Goal: Information Seeking & Learning: Find specific page/section

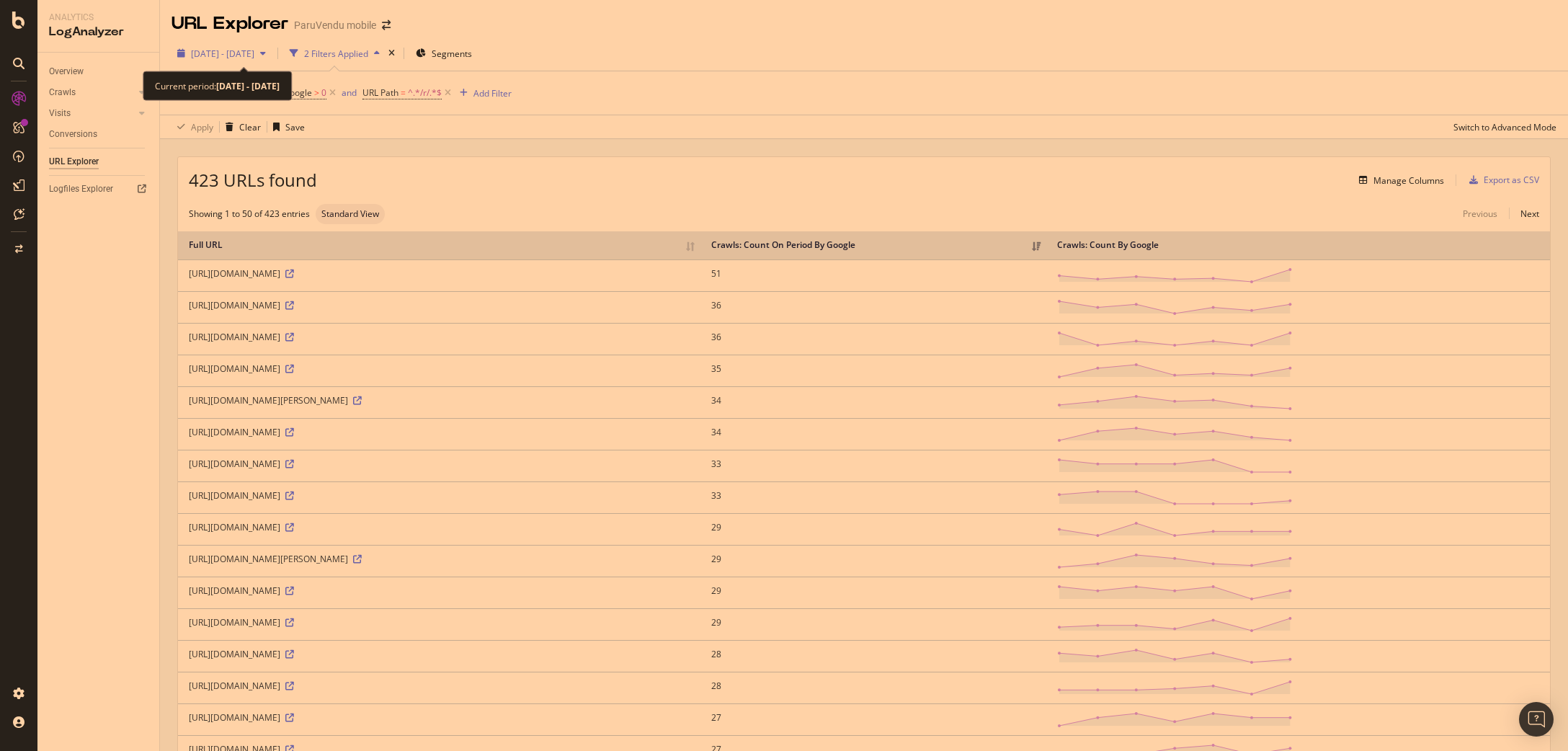
click at [254, 48] on span "[DATE] - [DATE]" at bounding box center [223, 54] width 64 height 12
click at [23, 8] on div at bounding box center [18, 375] width 38 height 751
click at [18, 16] on icon at bounding box center [18, 20] width 13 height 18
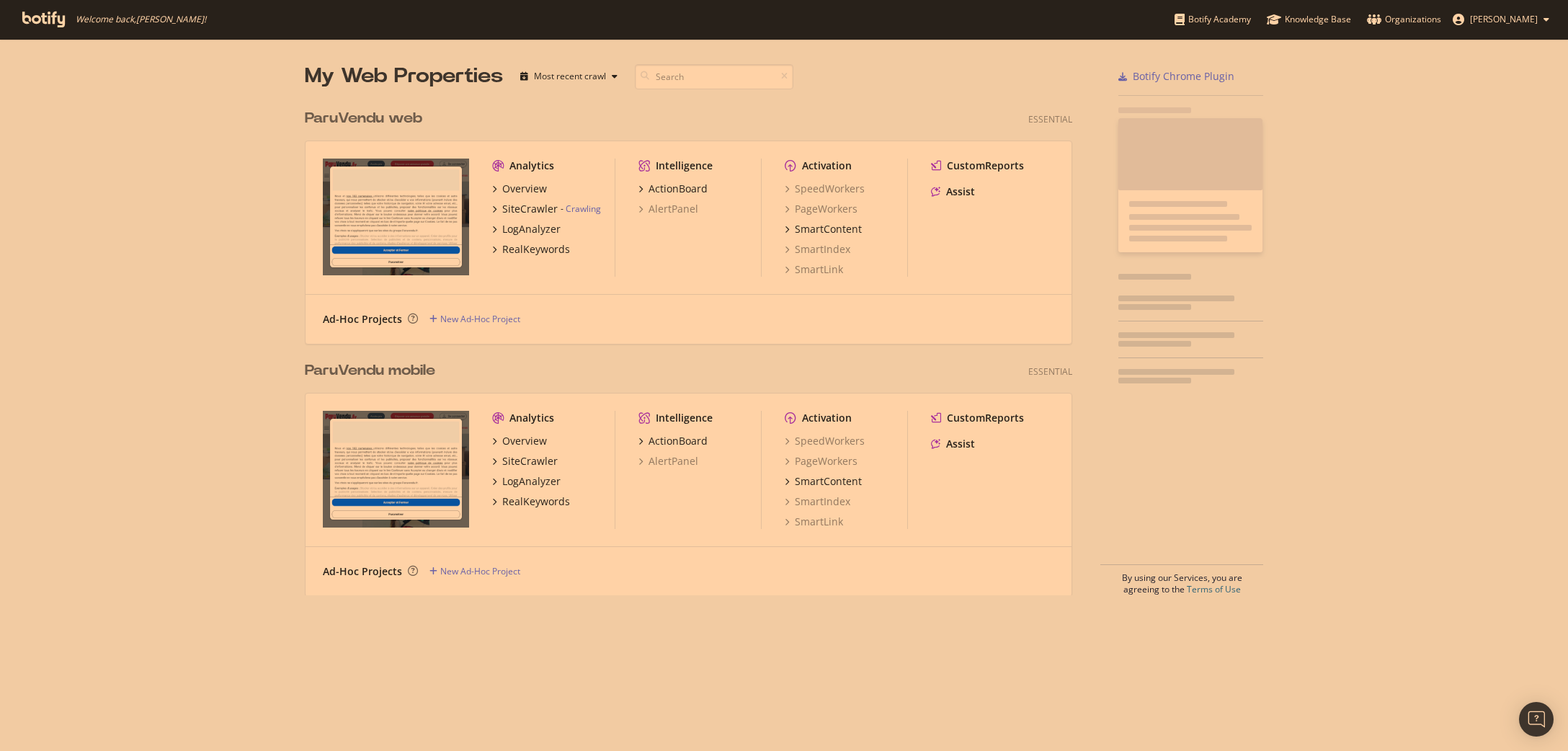
scroll to position [751, 1568]
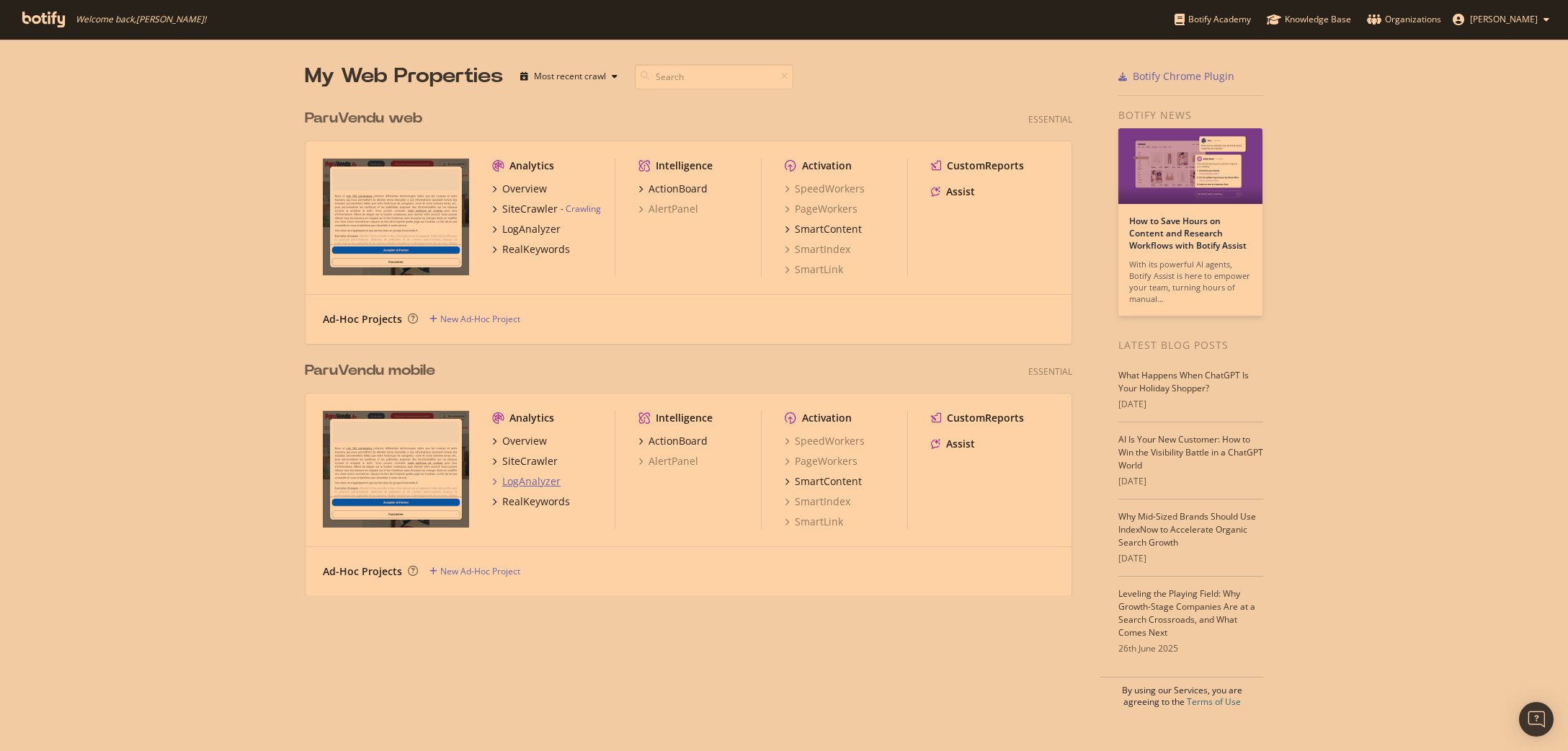
click at [529, 483] on div "LogAnalyzer" at bounding box center [532, 481] width 58 height 15
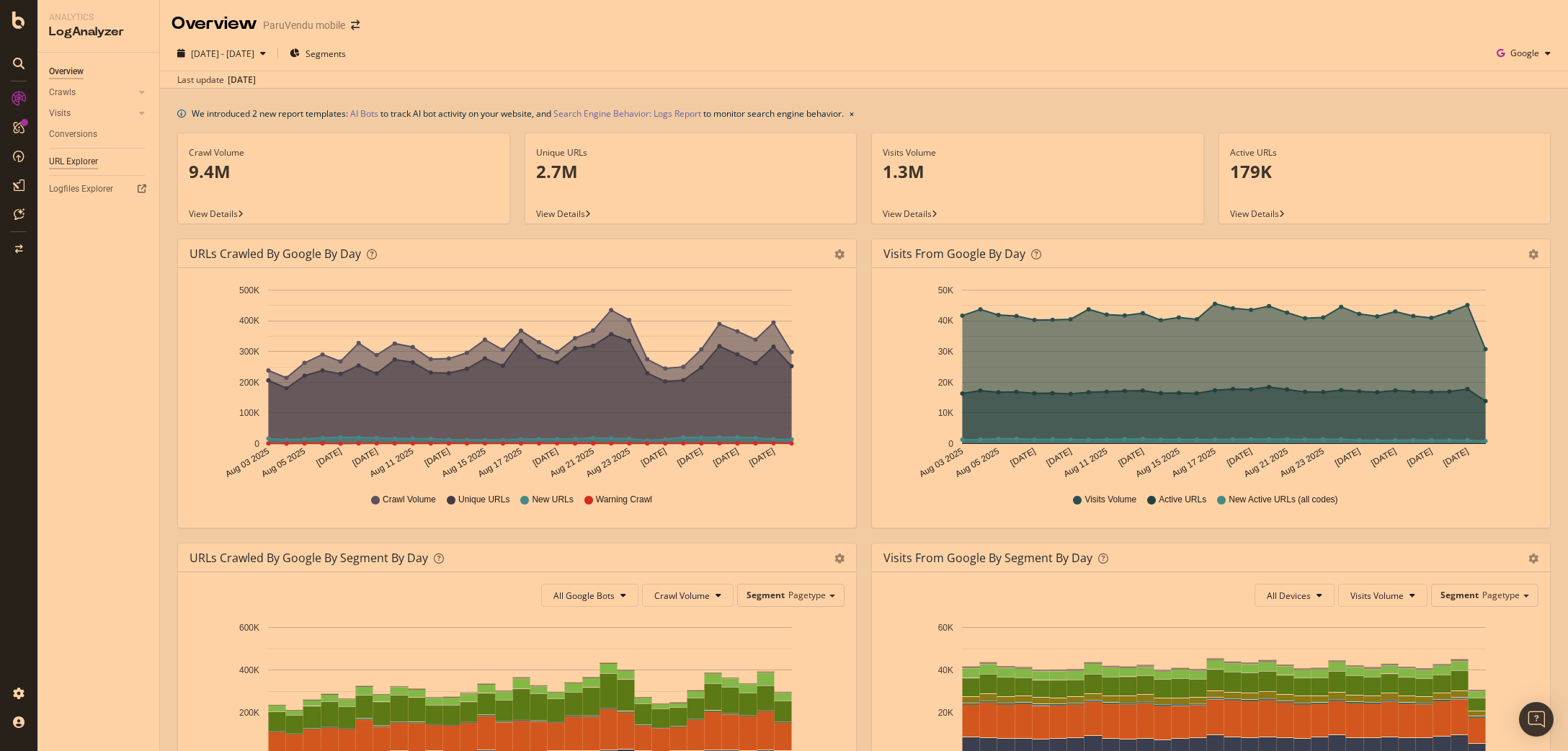
click at [71, 163] on div "URL Explorer" at bounding box center [74, 162] width 49 height 15
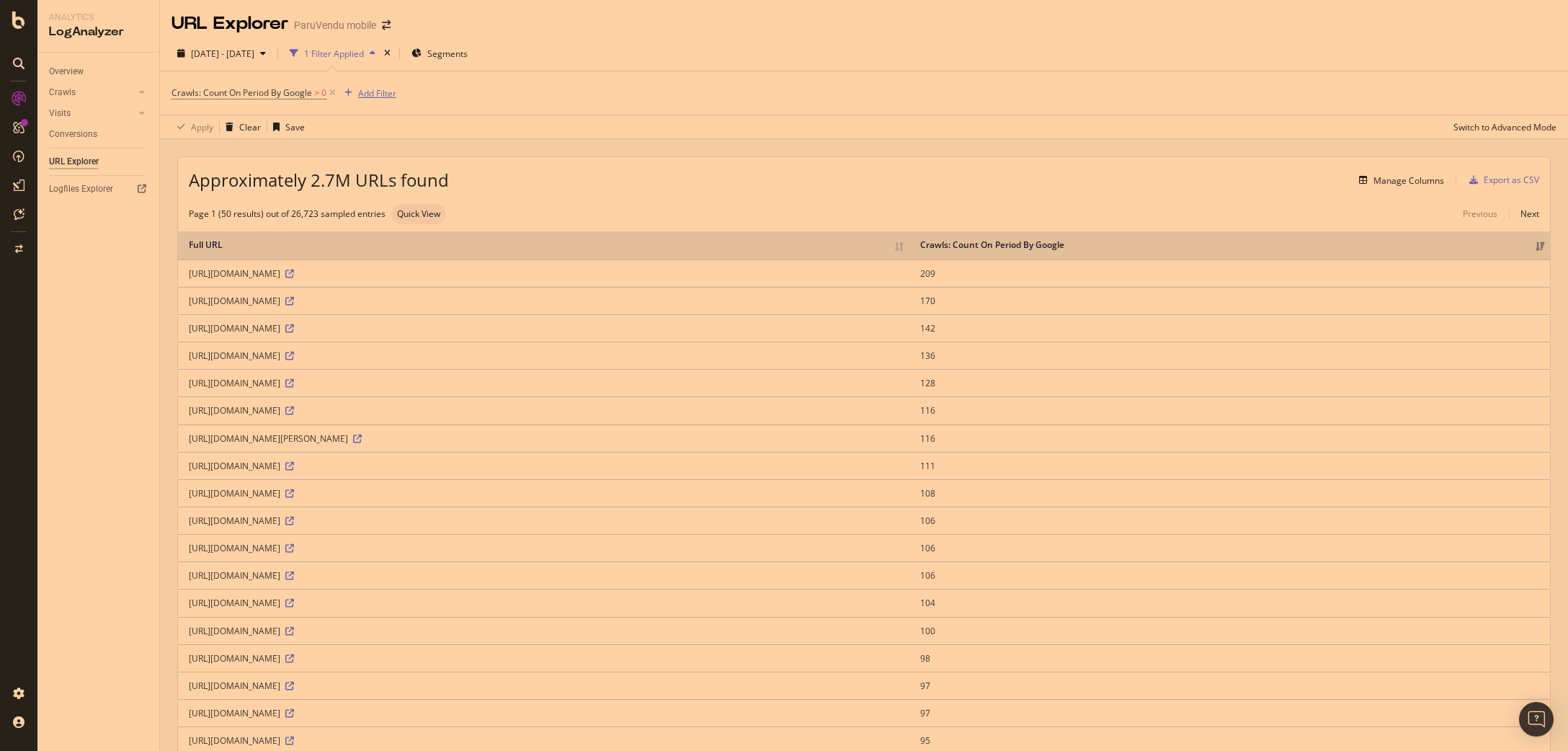
click at [375, 94] on div "Add Filter" at bounding box center [377, 94] width 38 height 12
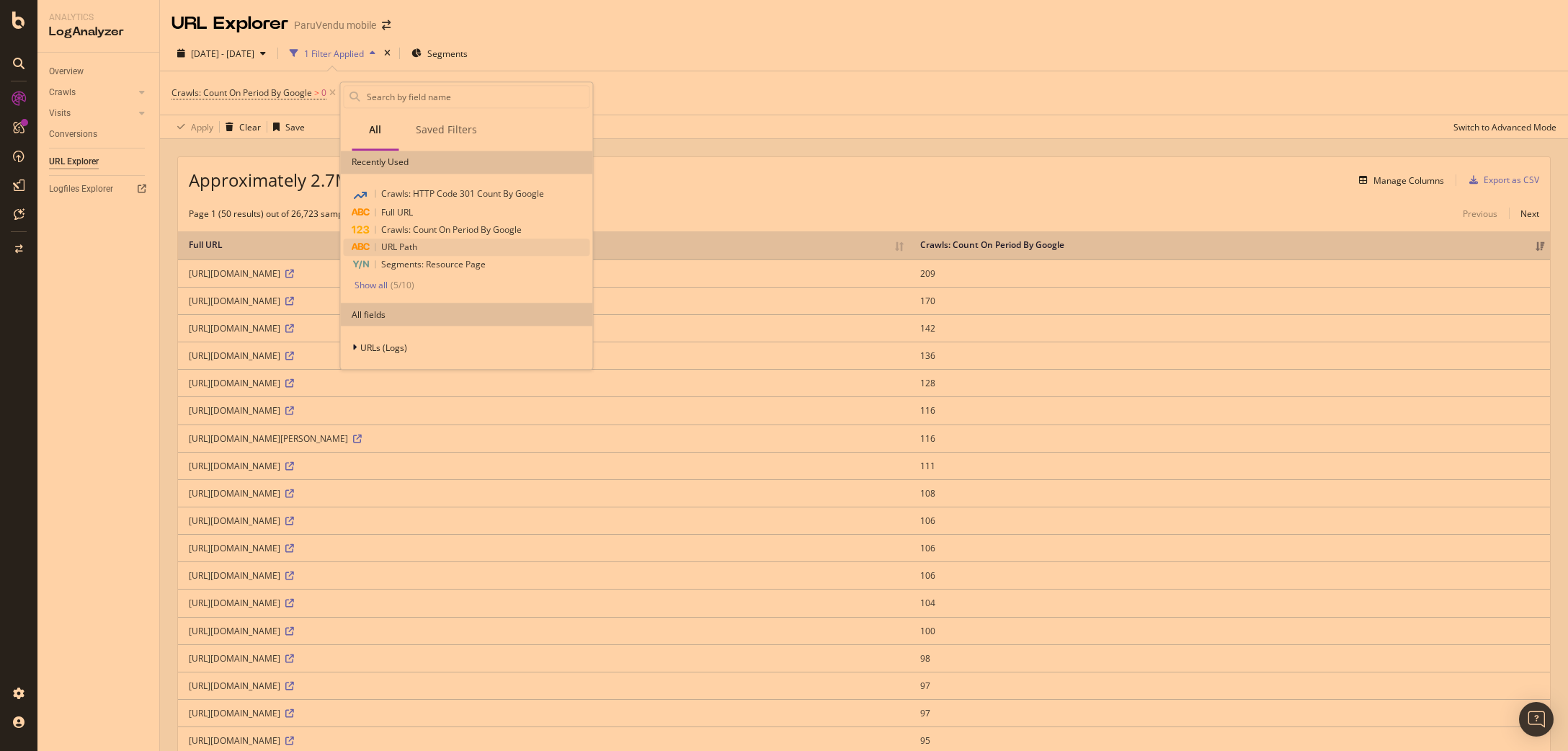
click at [396, 250] on span "URL Path" at bounding box center [399, 247] width 36 height 12
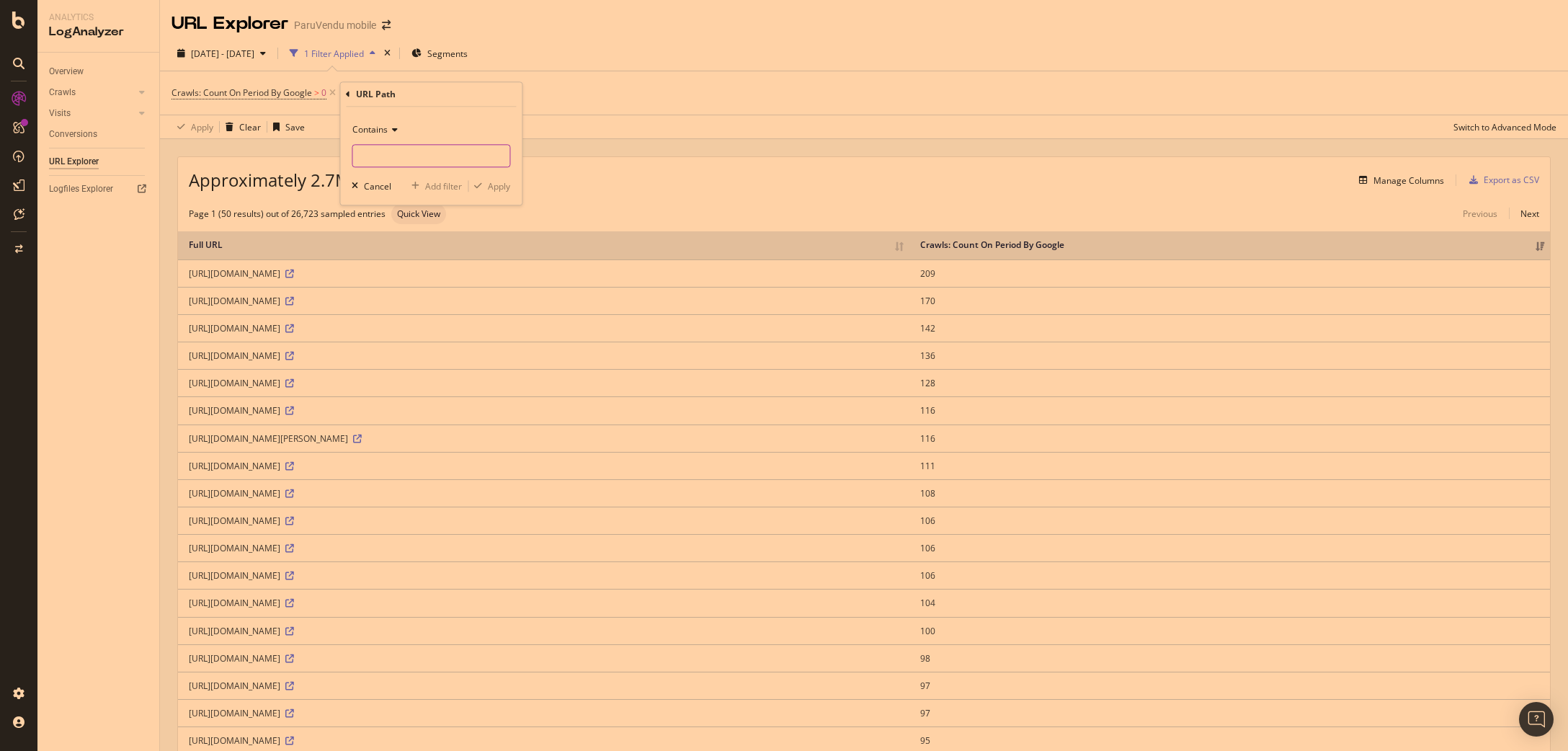
click at [387, 159] on input "text" at bounding box center [431, 156] width 157 height 23
type input "/r/"
click at [507, 185] on div "Apply" at bounding box center [499, 187] width 22 height 12
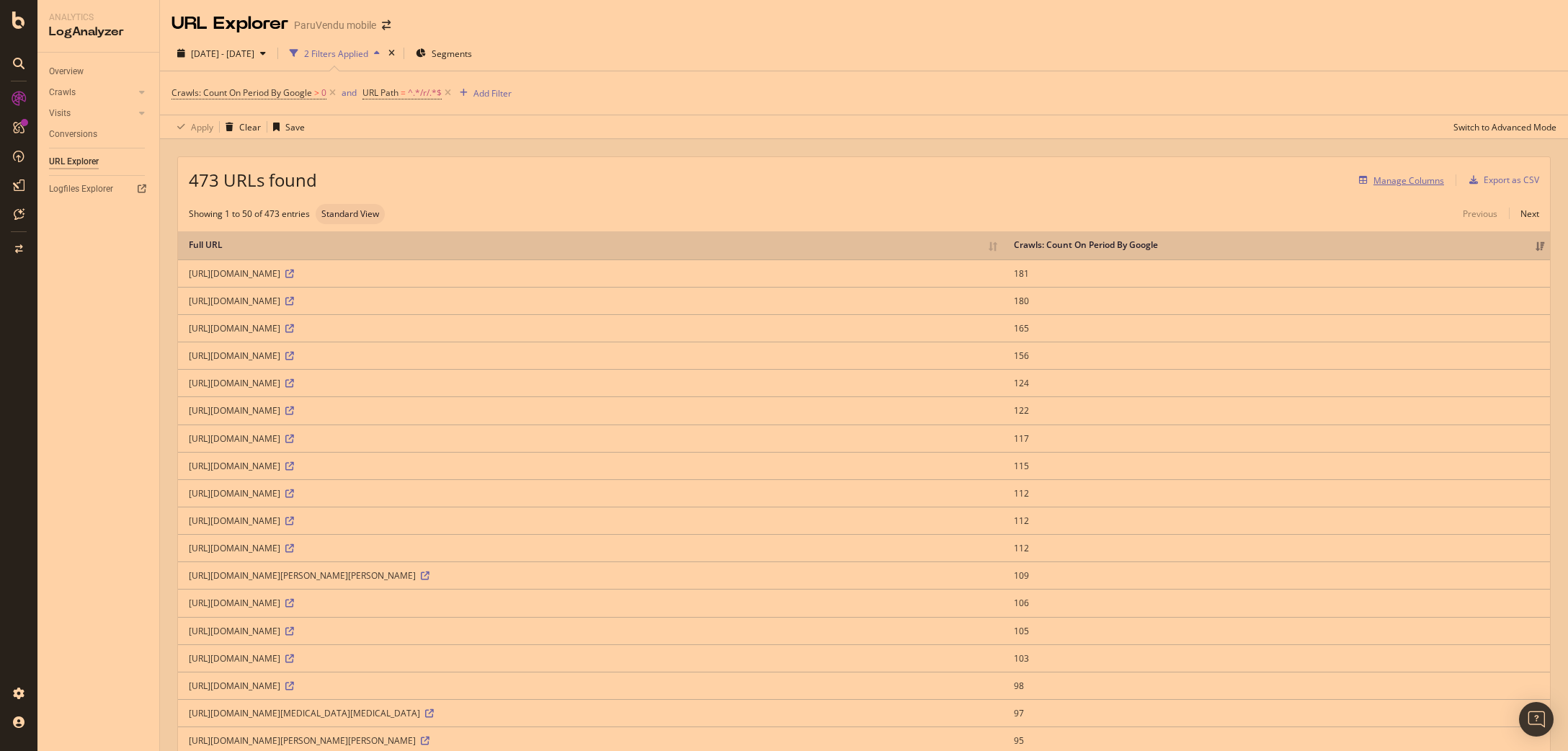
click at [1401, 182] on div "Manage Columns" at bounding box center [1409, 181] width 71 height 12
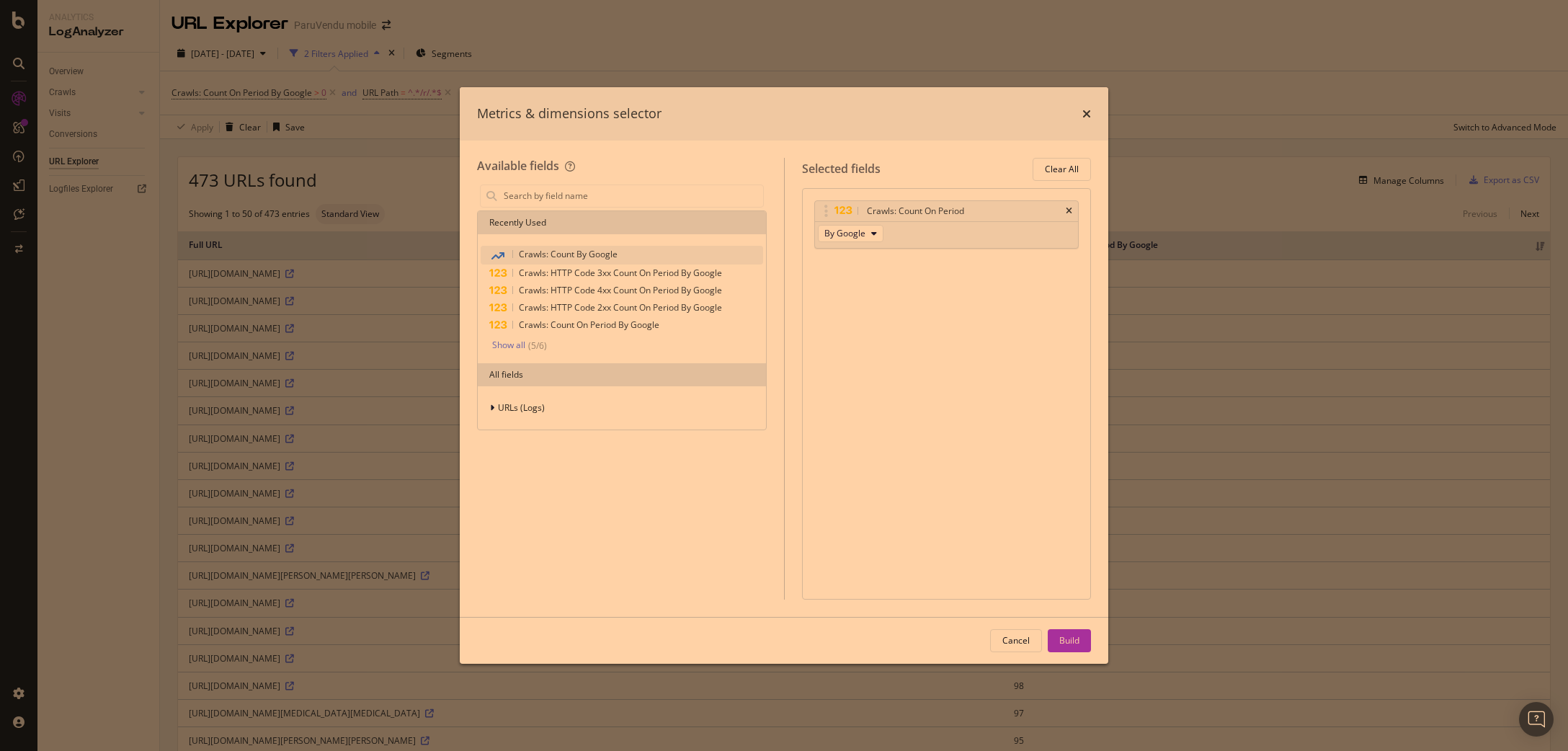
click at [538, 251] on span "Crawls: Count By Google" at bounding box center [568, 254] width 99 height 12
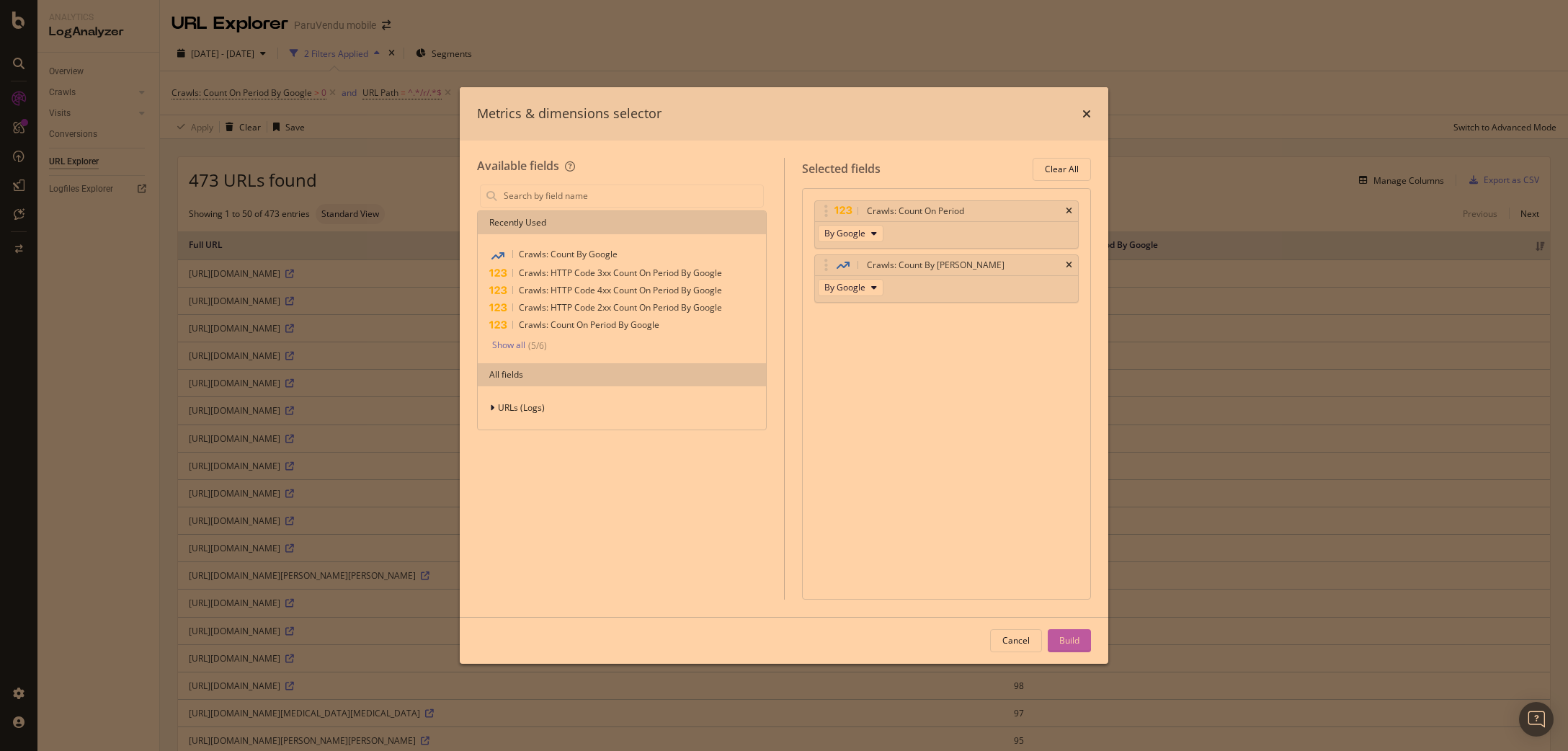
click at [1070, 645] on div "Build" at bounding box center [1069, 640] width 20 height 12
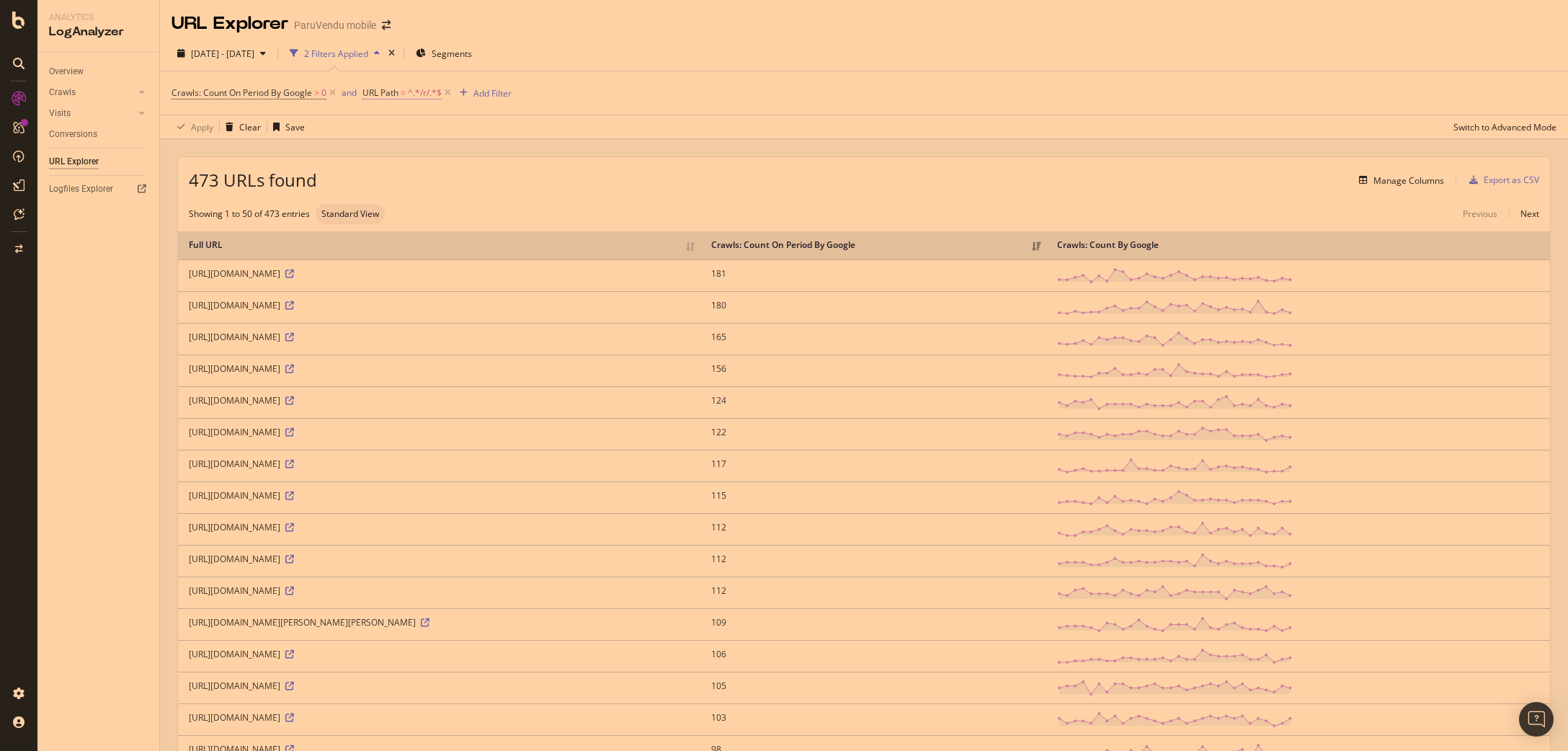
click at [421, 93] on span "^.*/r/.*$" at bounding box center [425, 93] width 34 height 20
click at [383, 152] on input "/r/" at bounding box center [444, 154] width 136 height 23
drag, startPoint x: 184, startPoint y: 270, endPoint x: 658, endPoint y: 276, distance: 474.0
click at [658, 276] on td "[URL][DOMAIN_NAME]" at bounding box center [439, 275] width 522 height 32
copy div "[URL][DOMAIN_NAME]"
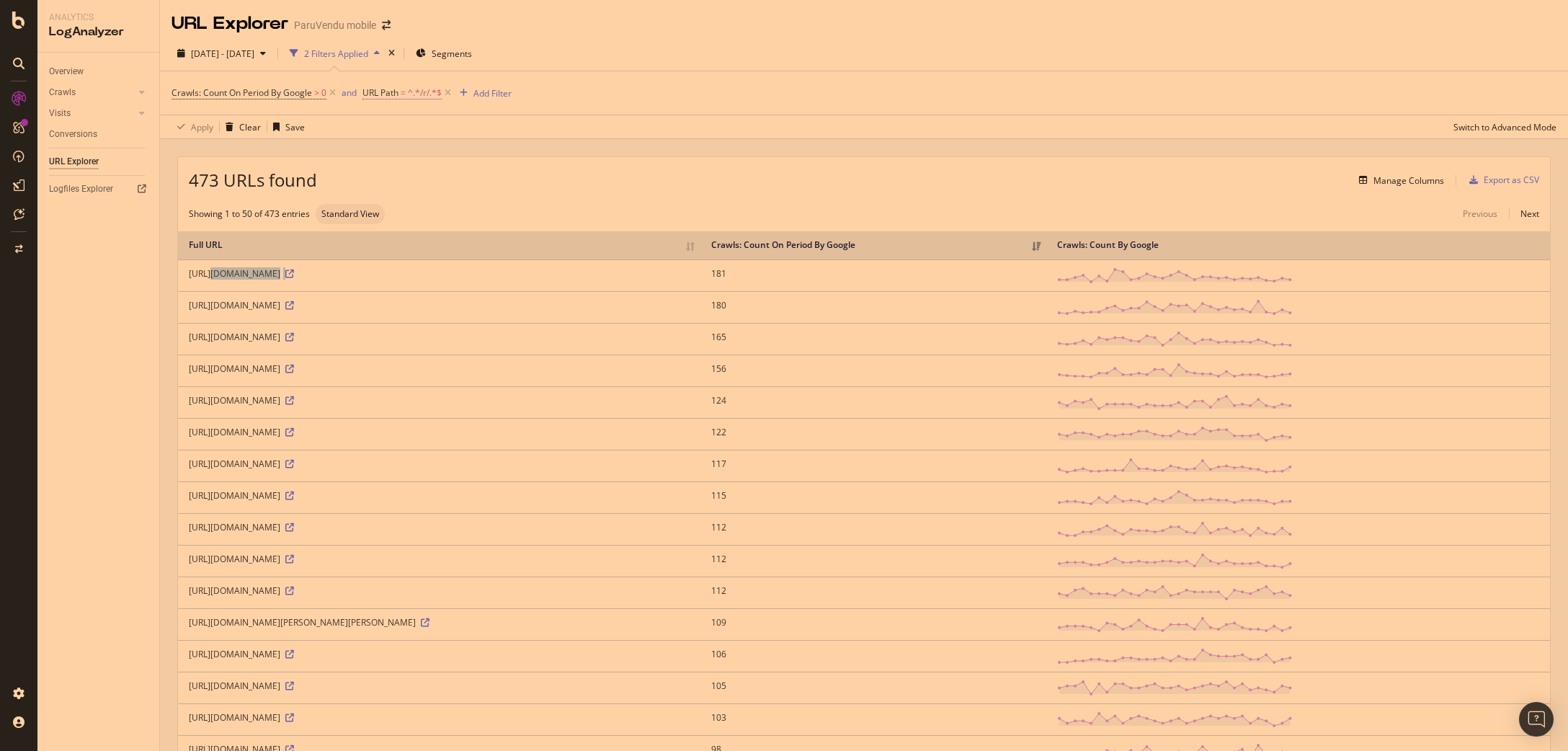
click at [428, 94] on span "^.*/r/.*$" at bounding box center [425, 93] width 34 height 20
click at [380, 151] on input "/r/" at bounding box center [444, 154] width 136 height 23
type input "auto-moto/r/"
click at [528, 184] on div "Apply" at bounding box center [522, 184] width 22 height 12
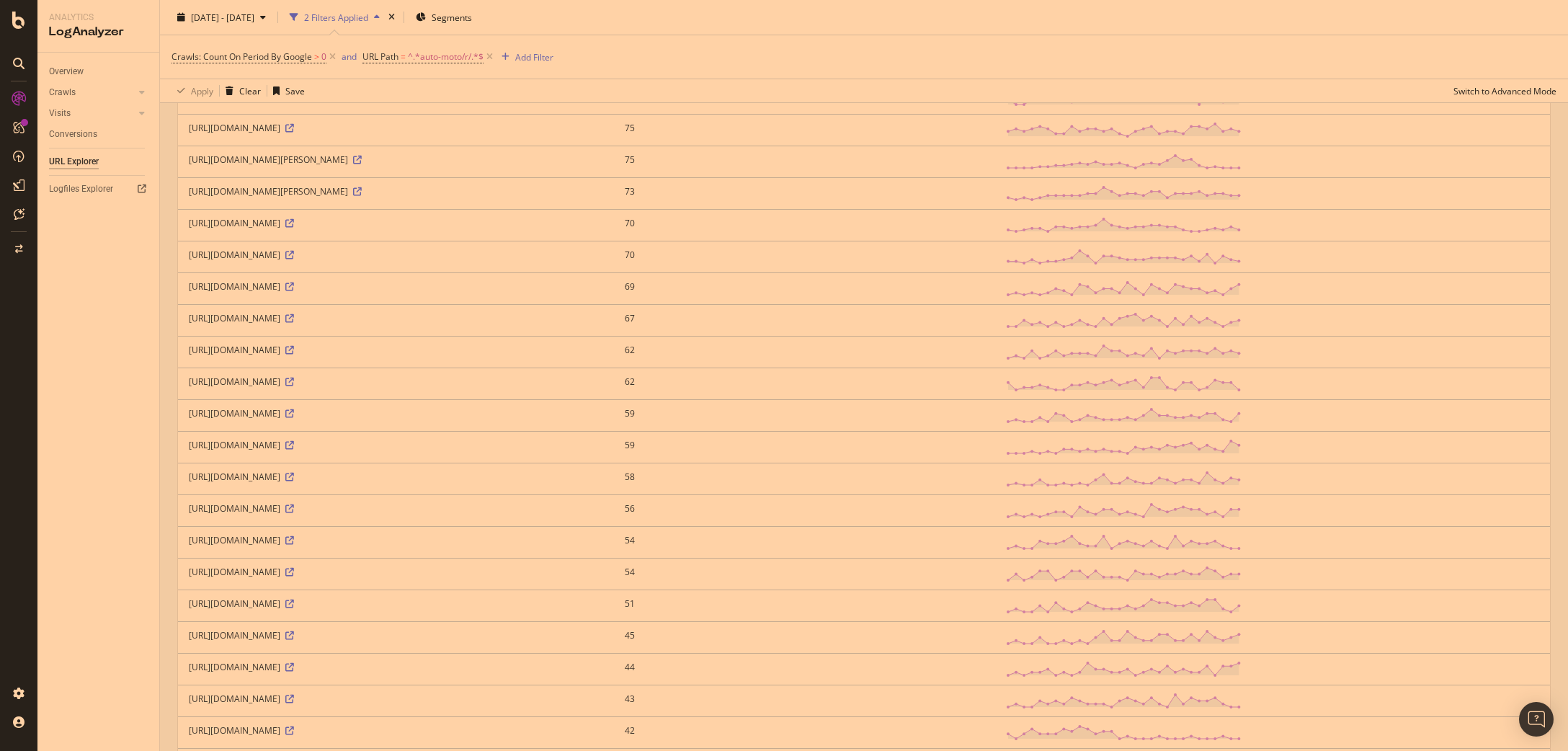
scroll to position [617, 0]
drag, startPoint x: 366, startPoint y: 646, endPoint x: 165, endPoint y: 650, distance: 201.0
click at [178, 650] on div "Full URL Crawls: Count On Period By Google Crawls: Count By Google [URL][DOMAIN…" at bounding box center [864, 421] width 1372 height 1629
copy div "[URL][DOMAIN_NAME]"
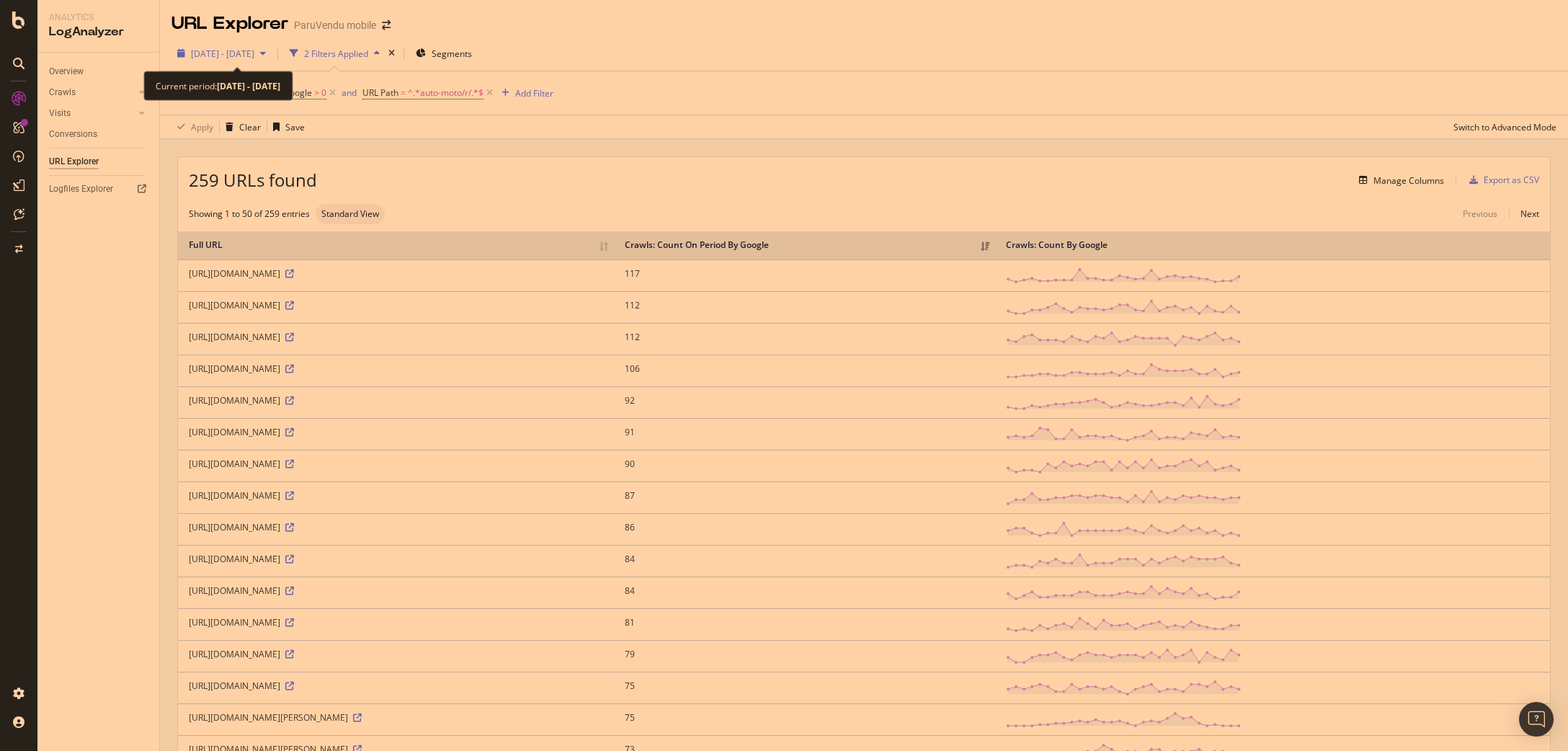
click at [223, 50] on span "[DATE] - [DATE]" at bounding box center [223, 54] width 64 height 12
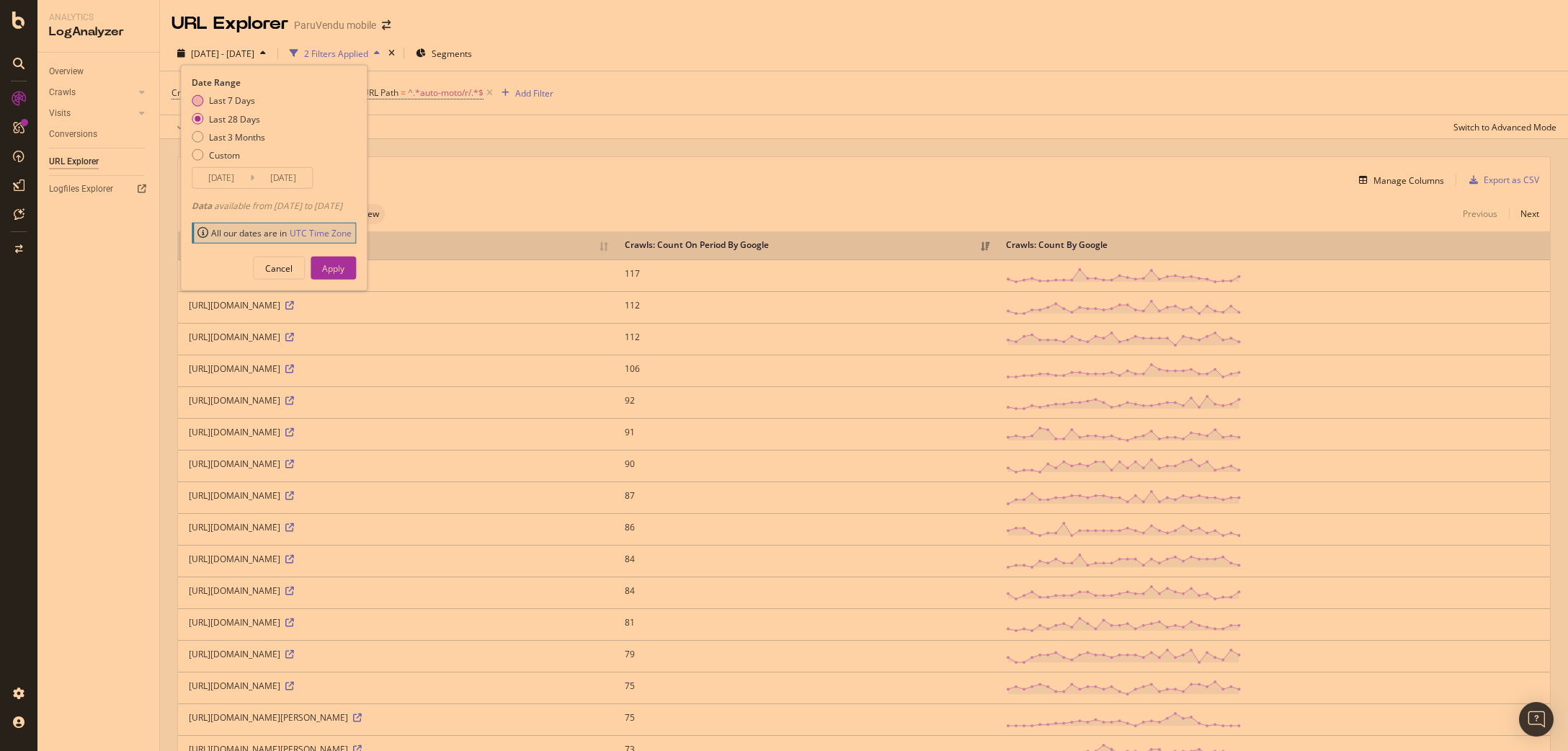
click at [209, 99] on div "Last 7 Days" at bounding box center [229, 101] width 74 height 12
type input "[DATE]"
click at [344, 271] on div "Apply" at bounding box center [333, 268] width 22 height 12
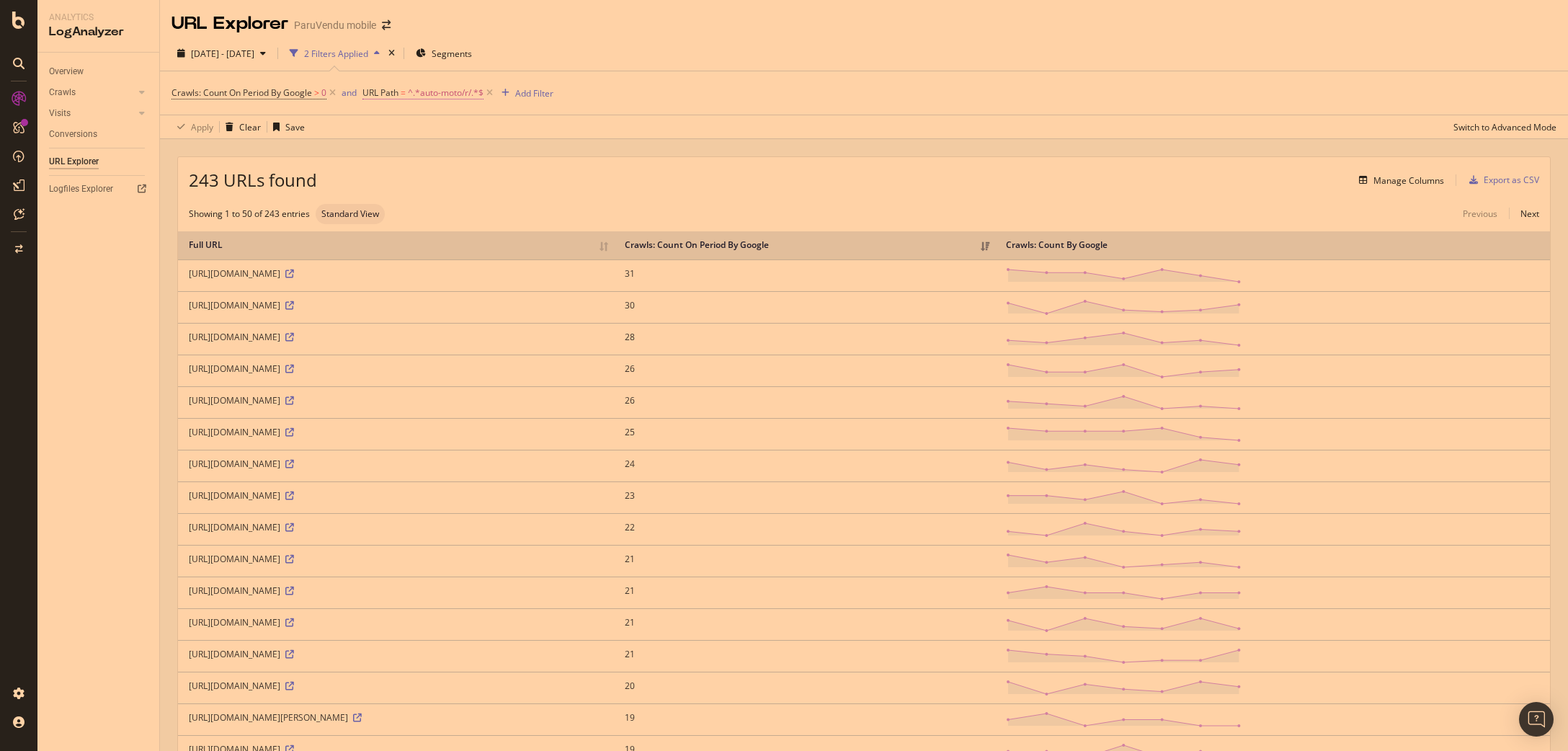
click at [426, 94] on span "^.*auto-moto/r/.*$" at bounding box center [446, 93] width 75 height 20
drag, startPoint x: 459, startPoint y: 152, endPoint x: 250, endPoint y: 135, distance: 209.7
click at [376, 142] on input "auto-moto/r/" at bounding box center [444, 154] width 136 height 23
drag, startPoint x: 464, startPoint y: 151, endPoint x: 177, endPoint y: 98, distance: 291.9
click at [376, 142] on input "auto-moto/r/" at bounding box center [444, 154] width 136 height 23
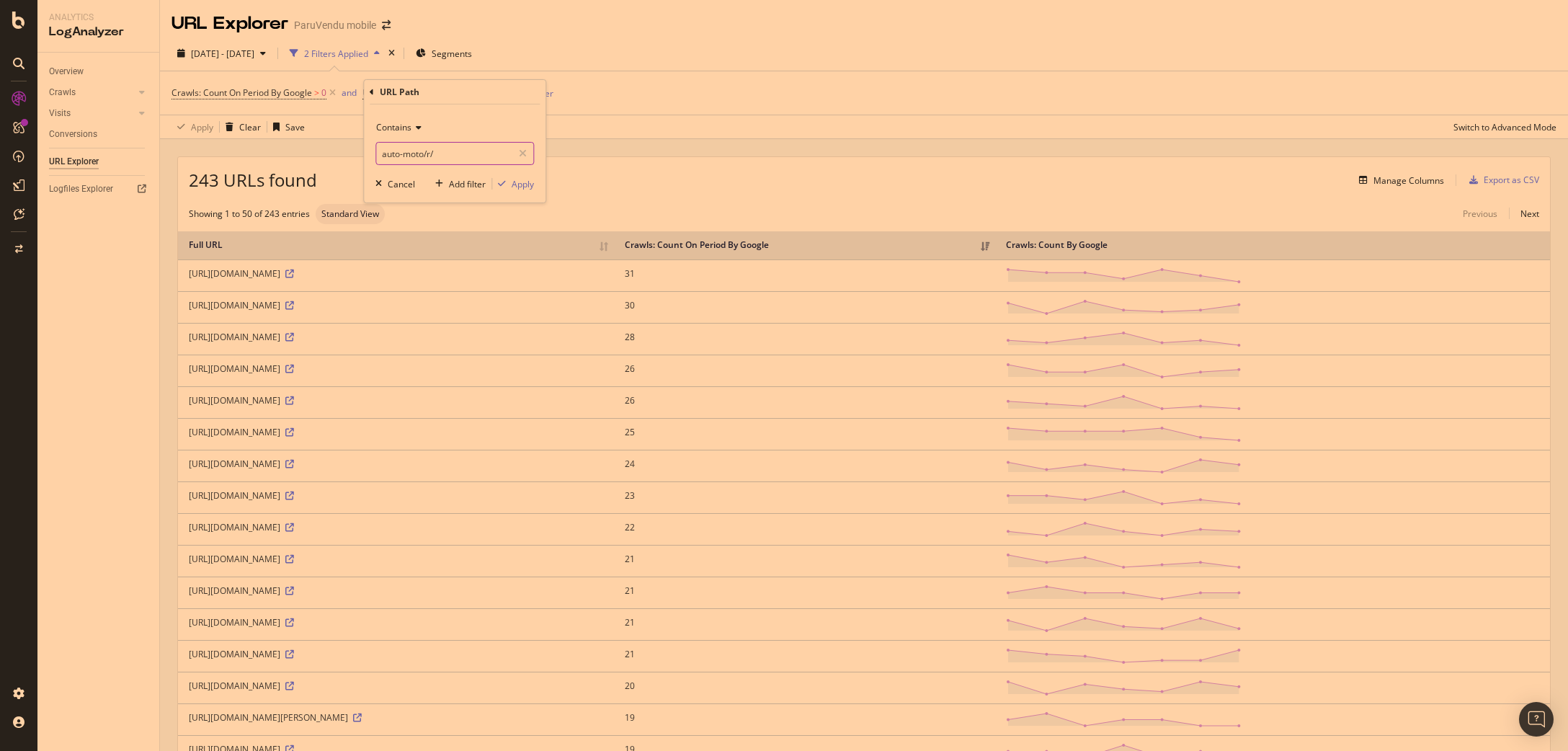
paste input "/article/paruvendu-cote-pro/67"
type input "/article/paruvendu-cote-pro/67/"
click at [522, 185] on div "Apply" at bounding box center [522, 184] width 22 height 12
